Goal: Task Accomplishment & Management: Use online tool/utility

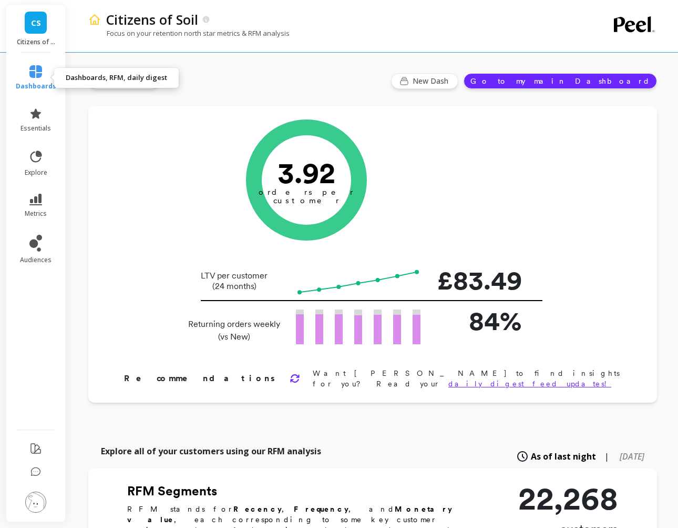
click at [41, 75] on icon at bounding box center [35, 71] width 13 height 13
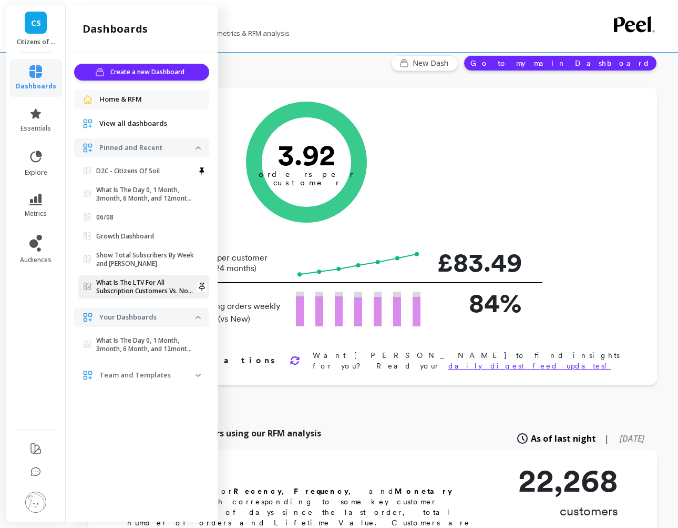
scroll to position [22, 0]
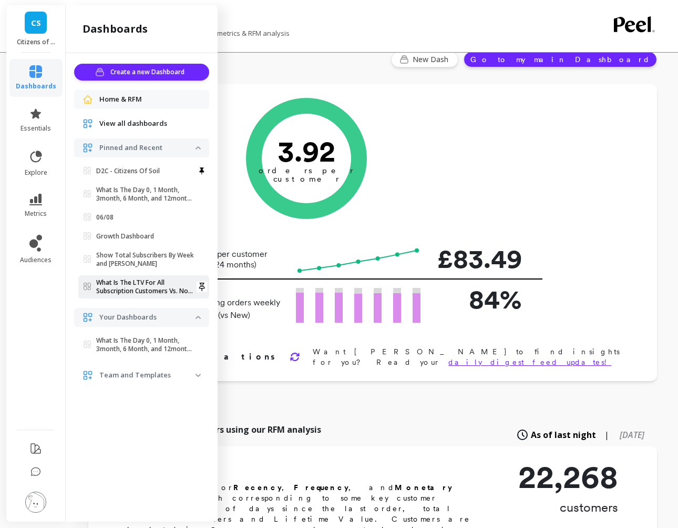
click at [153, 289] on p "What Is The LTV For All Subscription Customers Vs. Non-subscription Customers?" at bounding box center [145, 286] width 99 height 17
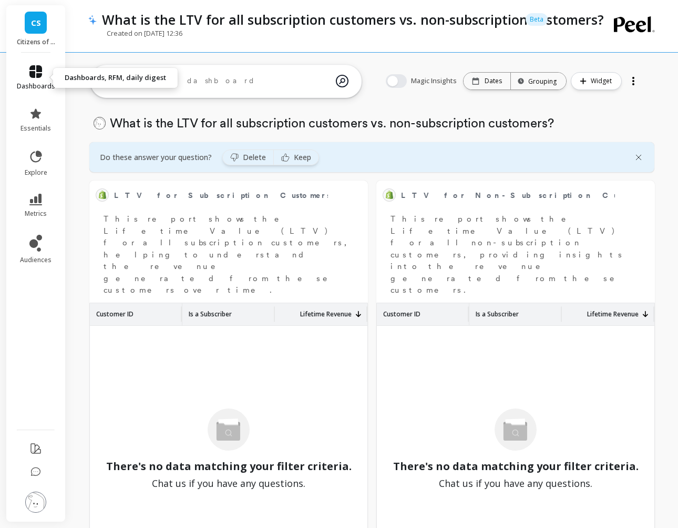
click at [39, 70] on icon at bounding box center [35, 71] width 13 height 13
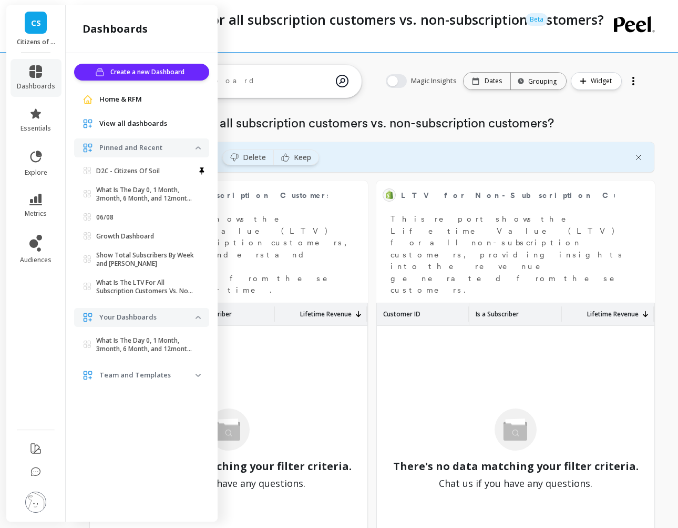
click at [186, 367] on span "Team and Templates" at bounding box center [141, 375] width 135 height 19
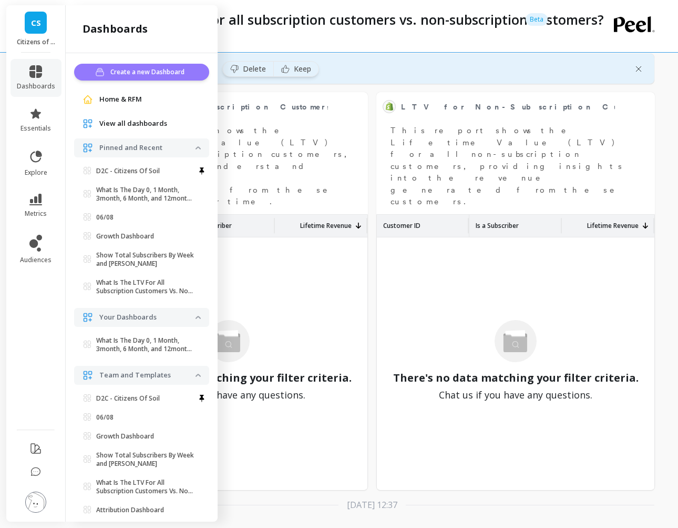
click at [146, 74] on span "Create a new Dashboard" at bounding box center [148, 72] width 77 height 11
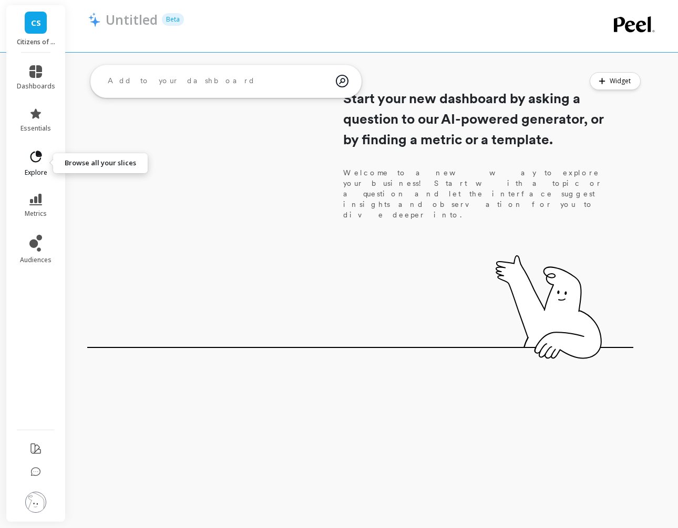
click at [39, 156] on icon at bounding box center [37, 156] width 12 height 12
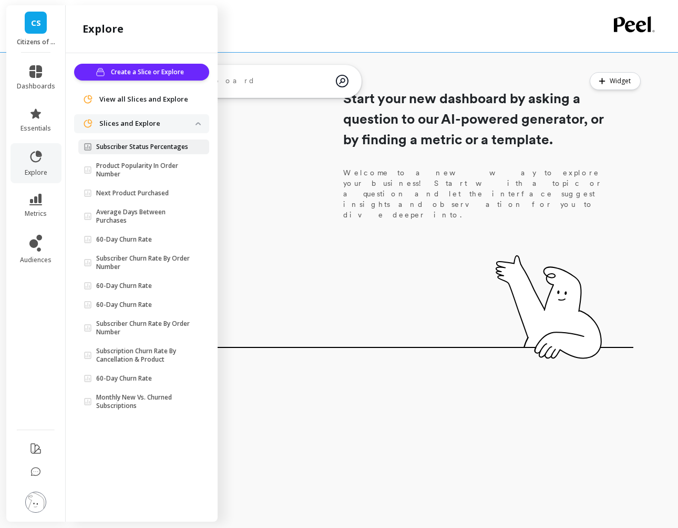
click at [167, 150] on p "Subscriber Status Percentages" at bounding box center [142, 147] width 92 height 8
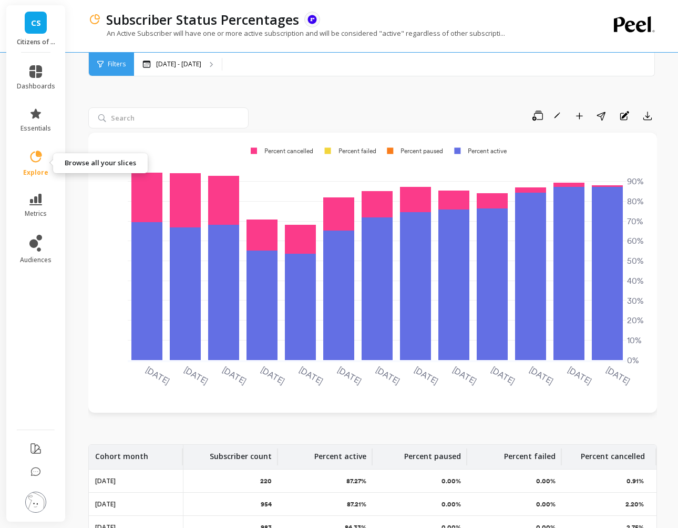
click at [38, 161] on icon at bounding box center [37, 156] width 12 height 12
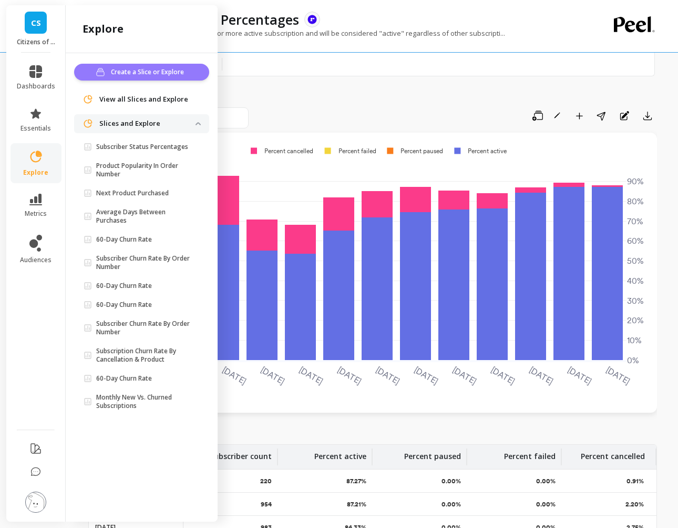
click at [169, 70] on span "Create a Slice or Explore" at bounding box center [149, 72] width 76 height 11
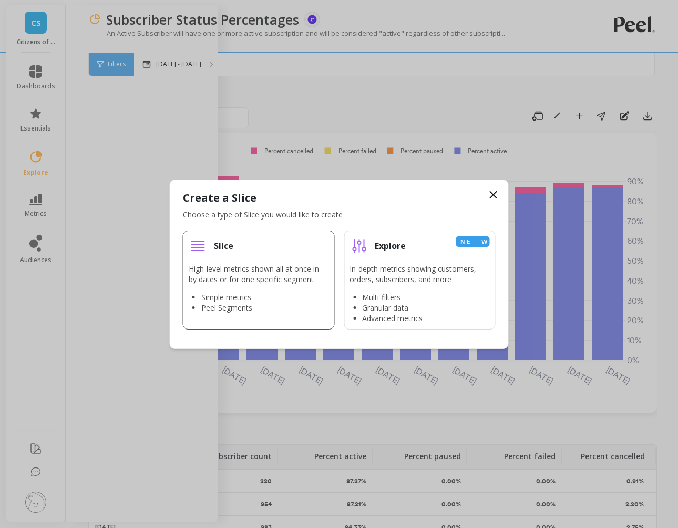
click at [277, 267] on p "High-level metrics shown all at once in by dates or for one specific segment" at bounding box center [259, 273] width 140 height 21
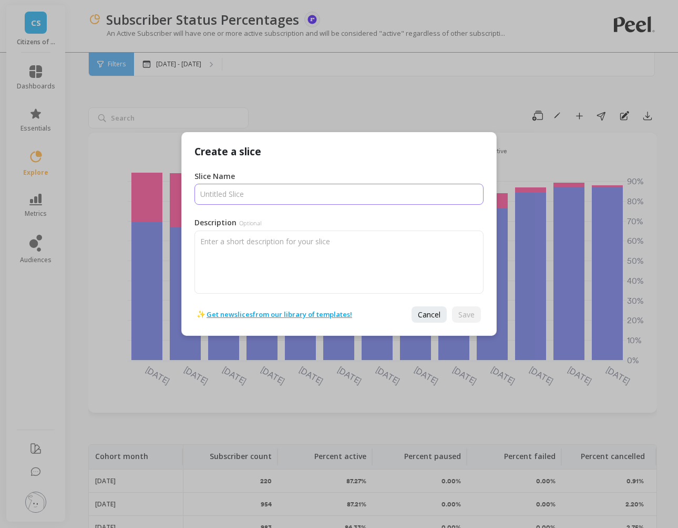
click at [327, 197] on input "Slice Name" at bounding box center [339, 194] width 289 height 21
type input "test"
click at [469, 315] on span "Save" at bounding box center [467, 314] width 16 height 10
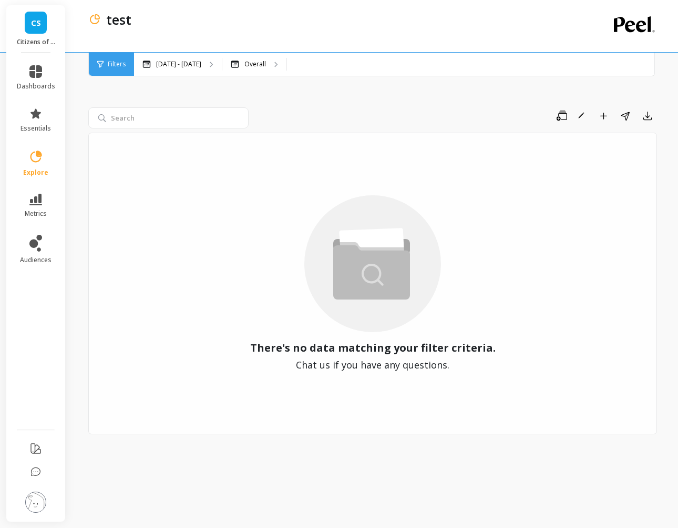
click at [308, 247] on circle at bounding box center [373, 263] width 137 height 137
click at [252, 72] on div "Overall" at bounding box center [254, 64] width 64 height 23
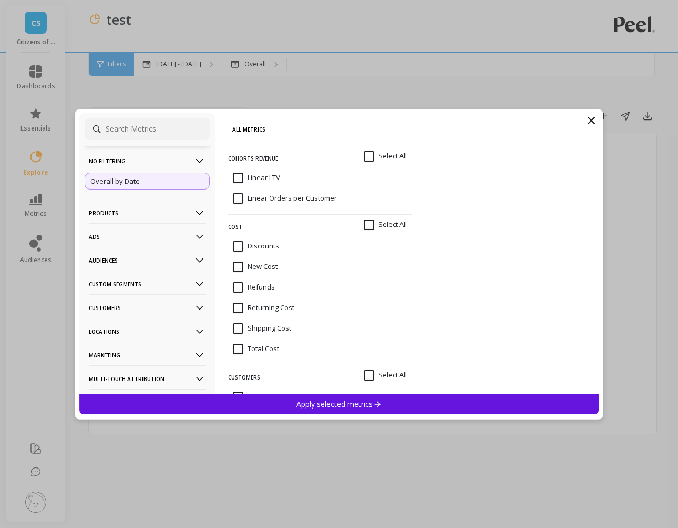
click at [235, 175] on input "Linear LTV" at bounding box center [256, 178] width 47 height 11
click at [240, 247] on input "Discounts" at bounding box center [256, 246] width 46 height 11
click at [151, 131] on input at bounding box center [147, 128] width 125 height 21
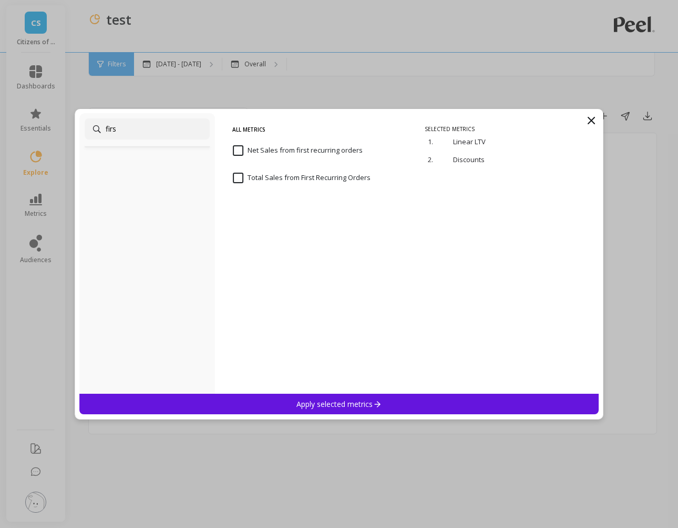
type input "first"
click at [168, 137] on input "first" at bounding box center [147, 128] width 125 height 21
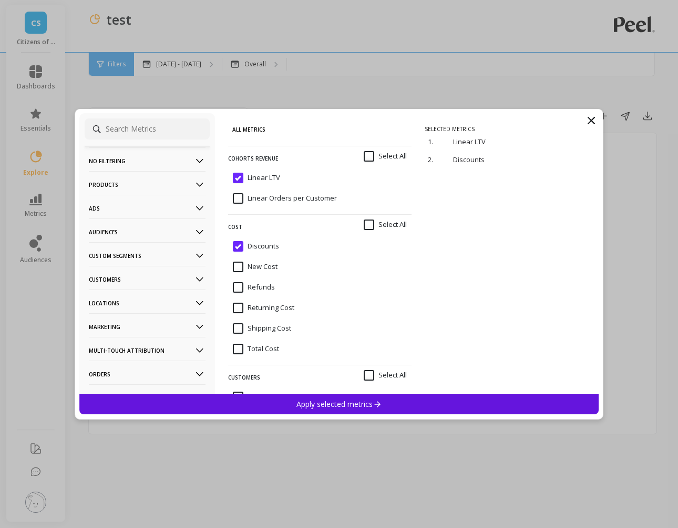
click at [280, 404] on div "Apply selected metrics" at bounding box center [339, 403] width 520 height 21
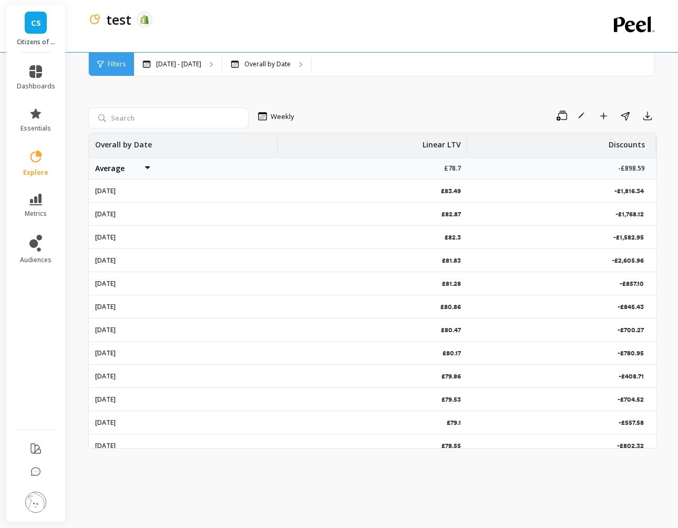
click at [115, 60] on span "Filters" at bounding box center [117, 64] width 18 height 8
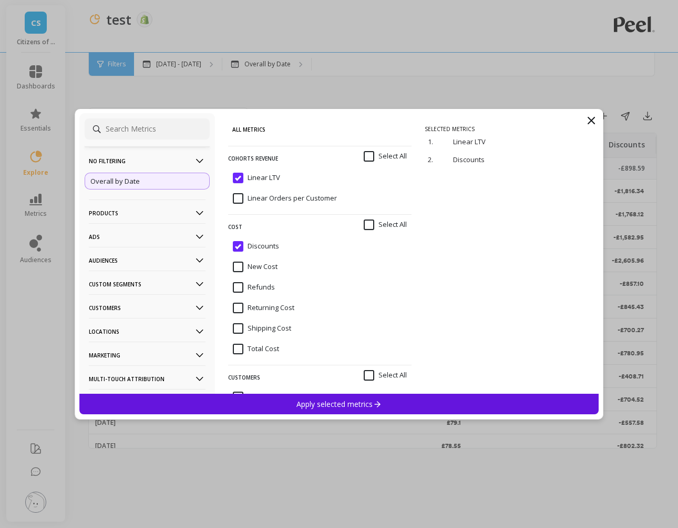
click at [147, 138] on input at bounding box center [147, 128] width 125 height 21
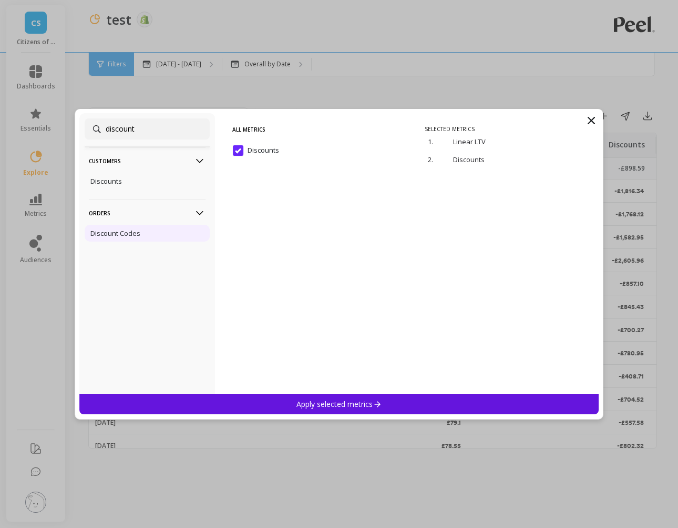
type input "discount"
click at [142, 229] on div "Discount Codes" at bounding box center [147, 233] width 125 height 17
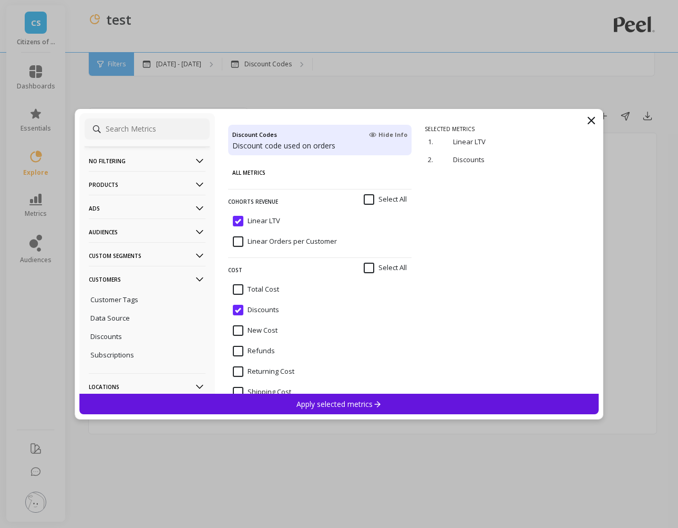
click at [328, 401] on p "Apply selected metrics" at bounding box center [339, 404] width 85 height 10
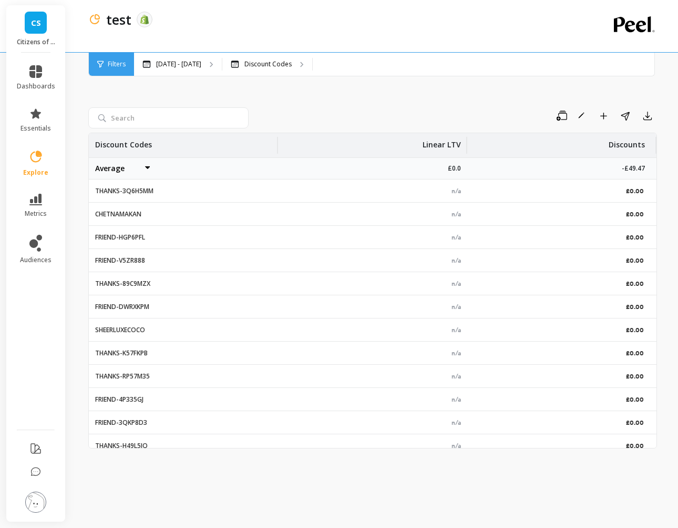
click at [115, 69] on div "Filters" at bounding box center [111, 64] width 45 height 23
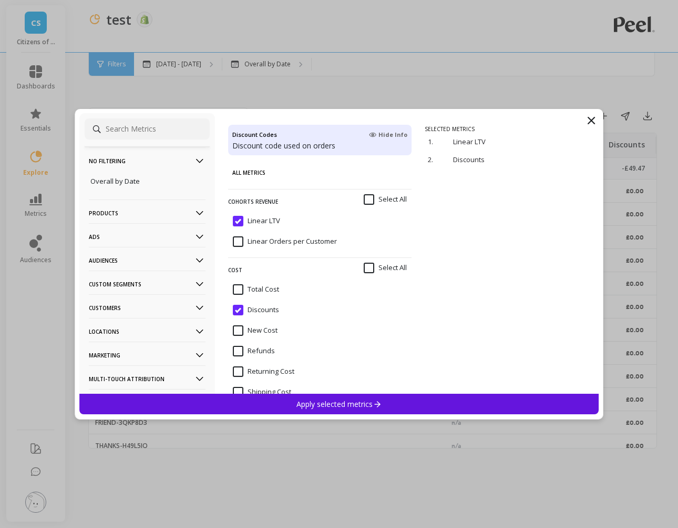
click at [160, 134] on input at bounding box center [147, 128] width 125 height 21
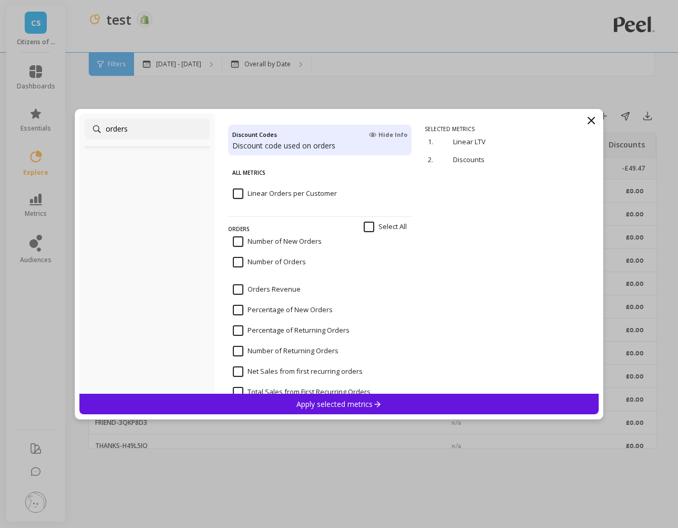
type input "orders"
click at [241, 233] on div "Number of New Orders" at bounding box center [320, 247] width 184 height 32
click at [311, 407] on p "Apply selected metrics" at bounding box center [339, 404] width 85 height 10
